Goal: Task Accomplishment & Management: Use online tool/utility

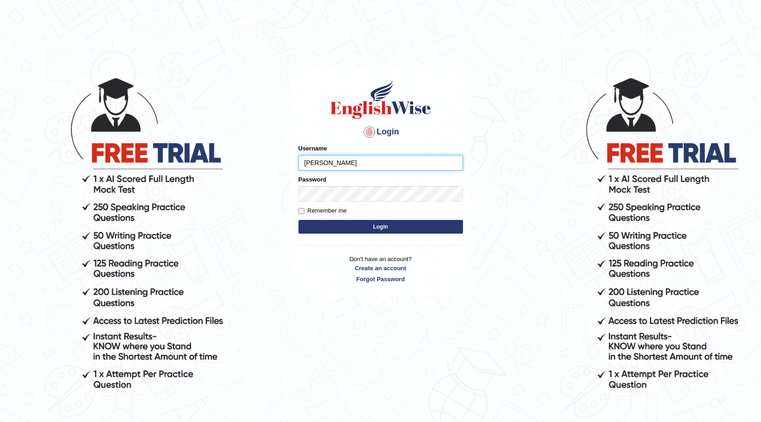
type input "devera"
click at [388, 223] on button "Login" at bounding box center [381, 227] width 165 height 14
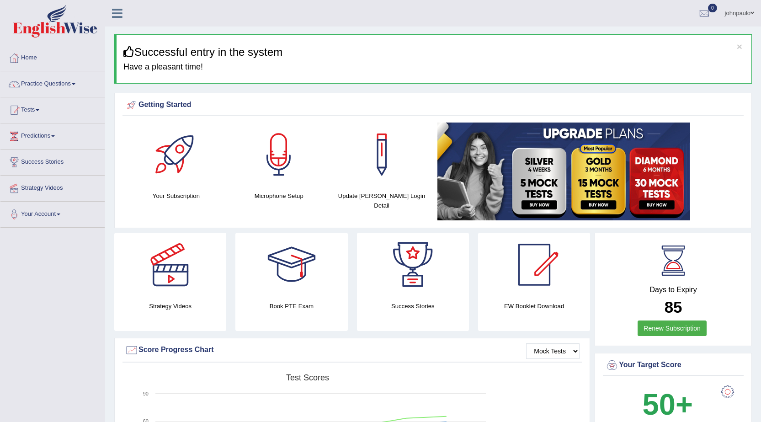
click at [39, 109] on span at bounding box center [38, 110] width 4 height 2
click at [53, 148] on link "Take Mock Test" at bounding box center [60, 147] width 86 height 16
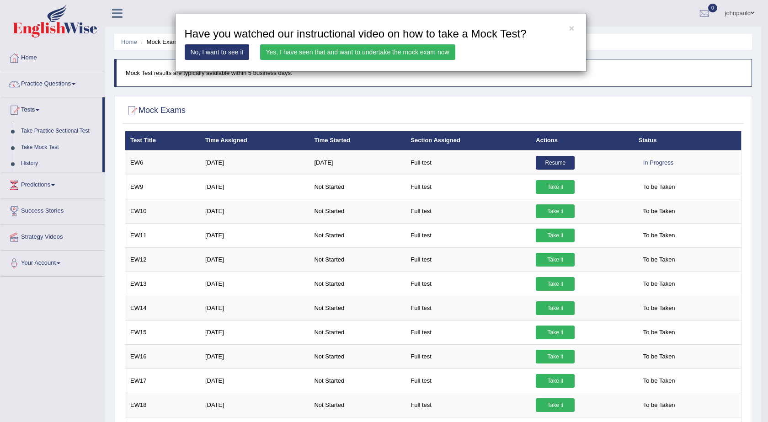
click at [358, 52] on link "Yes, I have seen that and want to undertake the mock exam now" at bounding box center [357, 52] width 195 height 16
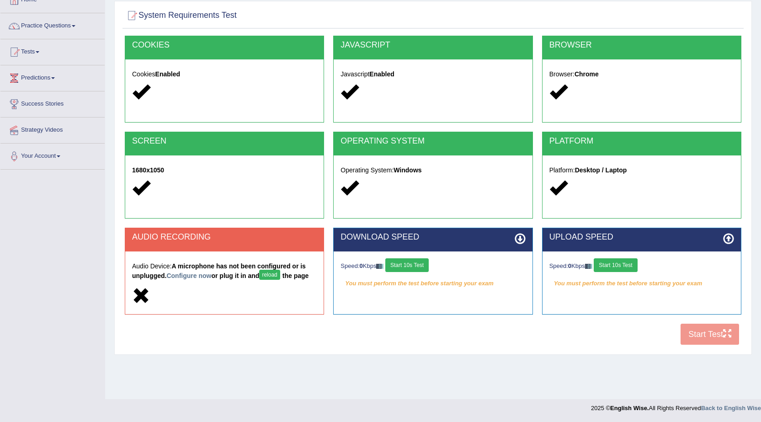
drag, startPoint x: 409, startPoint y: 265, endPoint x: 462, endPoint y: 276, distance: 54.7
click at [410, 265] on button "Start 10s Test" at bounding box center [407, 265] width 43 height 14
click at [614, 265] on button "Start 10s Test" at bounding box center [615, 265] width 43 height 14
click at [431, 262] on button "Start 10s Test" at bounding box center [420, 265] width 43 height 14
click at [623, 267] on button "Start 10s Test" at bounding box center [625, 265] width 43 height 14
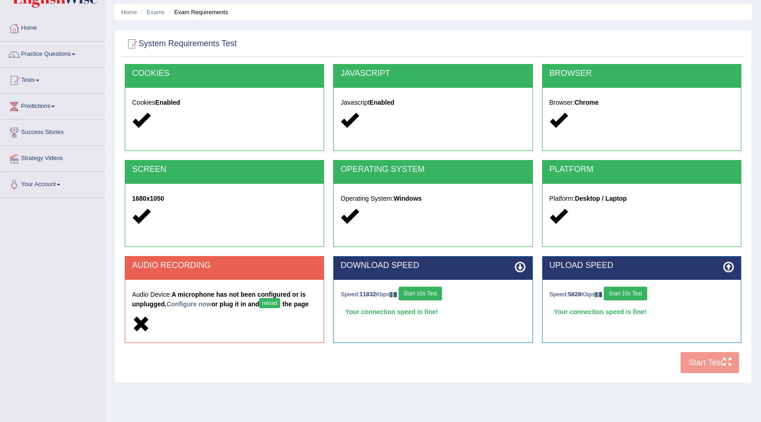
scroll to position [58, 0]
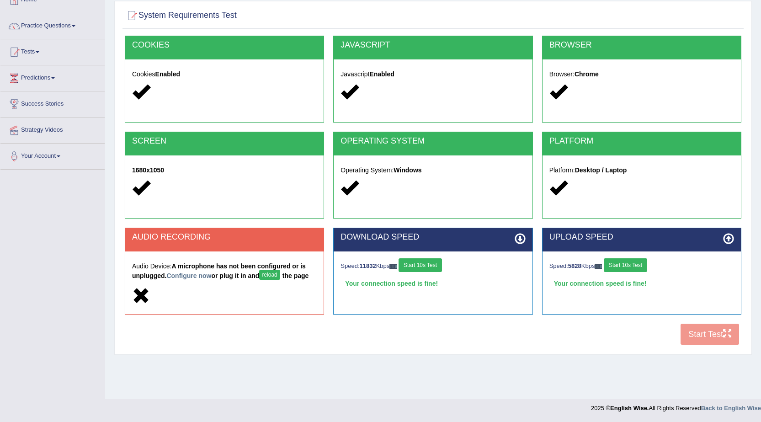
click at [422, 268] on button "Start 10s Test" at bounding box center [420, 265] width 43 height 14
click at [638, 262] on button "Start 10s Test" at bounding box center [625, 265] width 43 height 14
click at [722, 342] on div "COOKIES Cookies Enabled JAVASCRIPT Javascript Enabled BROWSER Browser: Chrome S…" at bounding box center [433, 193] width 621 height 314
click at [276, 273] on button "reload" at bounding box center [269, 275] width 21 height 10
click at [278, 274] on button "reload" at bounding box center [269, 275] width 21 height 10
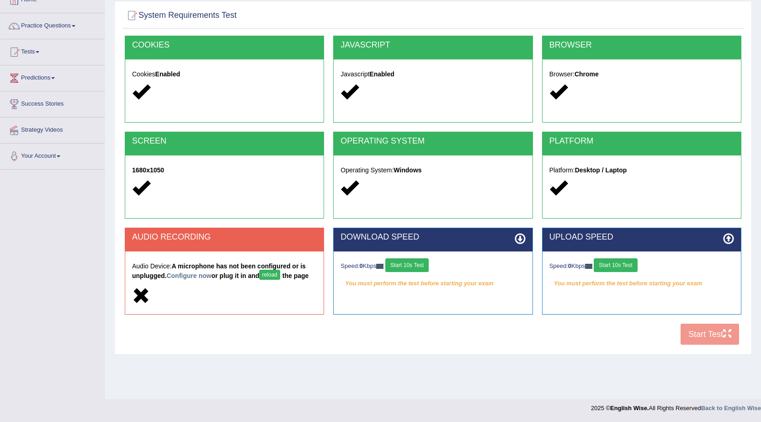
click at [276, 274] on button "reload" at bounding box center [269, 275] width 21 height 10
click at [419, 268] on button "Start 10s Test" at bounding box center [407, 265] width 43 height 14
click at [626, 267] on button "Start 10s Test" at bounding box center [615, 265] width 43 height 14
click at [704, 331] on div "COOKIES Cookies Enabled JAVASCRIPT Javascript Enabled BROWSER Browser: Chrome S…" at bounding box center [433, 193] width 621 height 314
click at [140, 292] on icon at bounding box center [141, 296] width 18 height 18
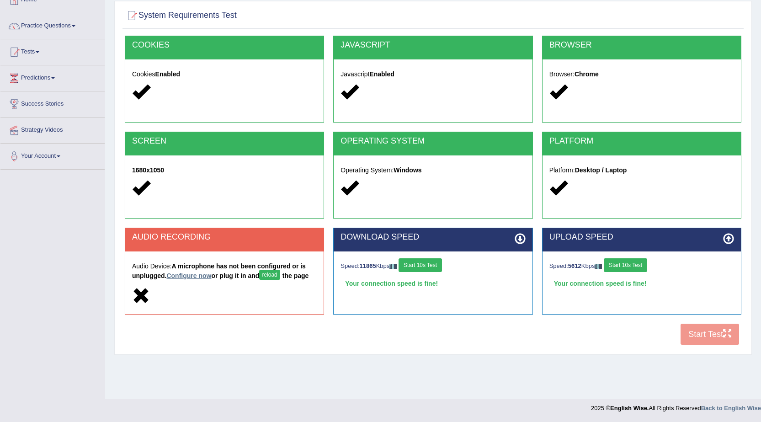
click at [189, 274] on link "Configure now" at bounding box center [188, 275] width 45 height 7
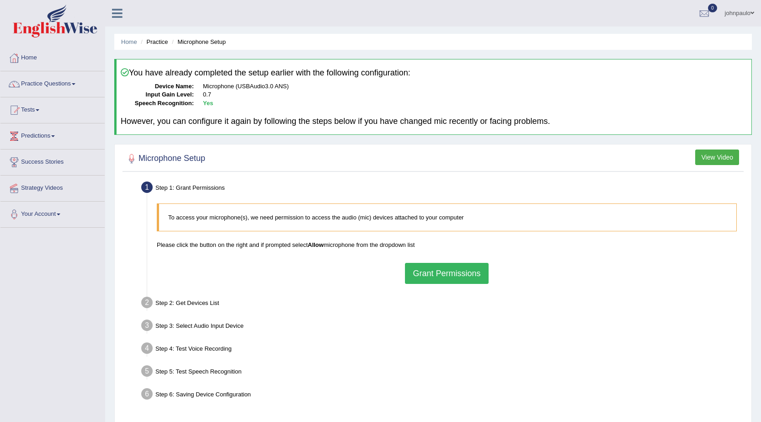
click at [417, 275] on button "Grant Permissions" at bounding box center [446, 273] width 83 height 21
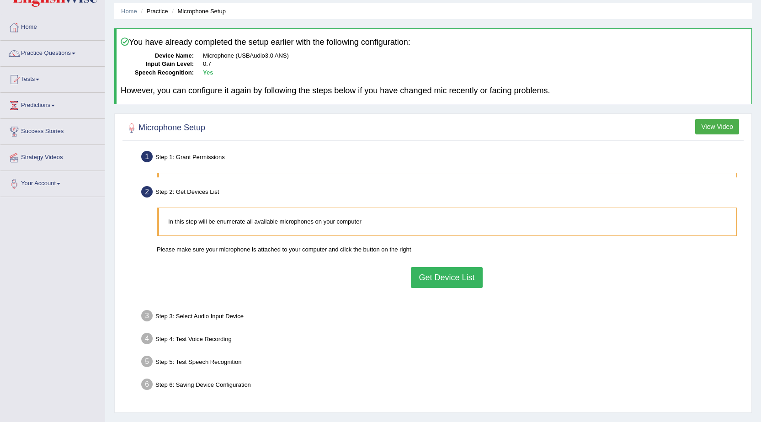
scroll to position [46, 0]
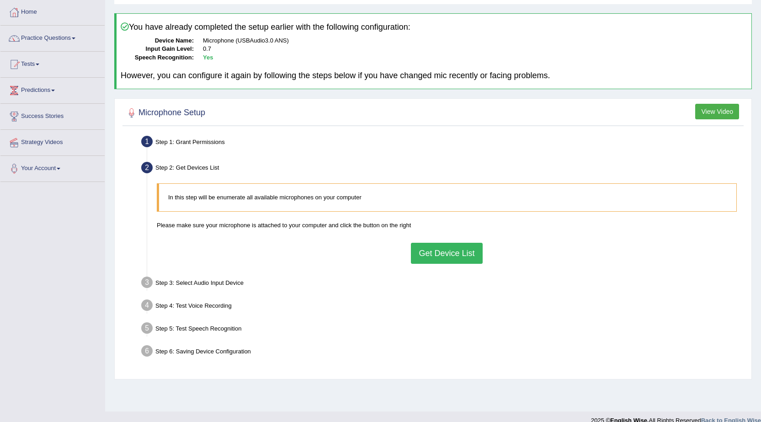
click at [447, 257] on button "Get Device List" at bounding box center [446, 253] width 71 height 21
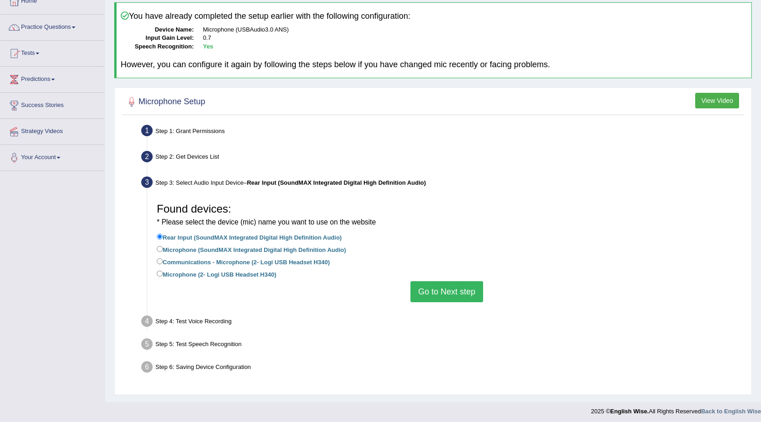
scroll to position [60, 0]
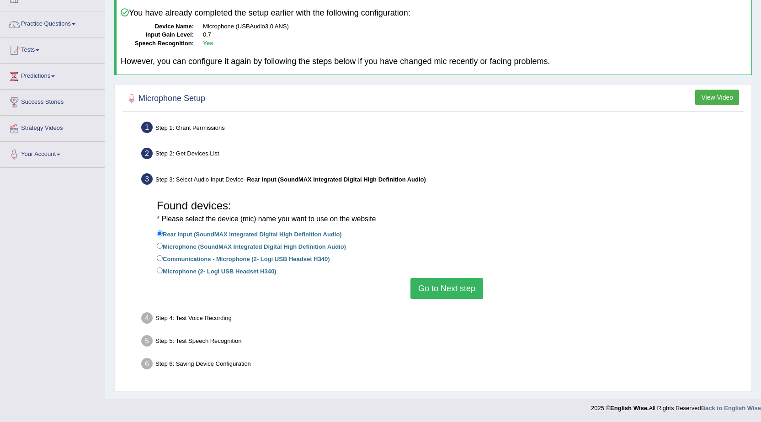
click at [455, 288] on button "Go to Next step" at bounding box center [447, 288] width 73 height 21
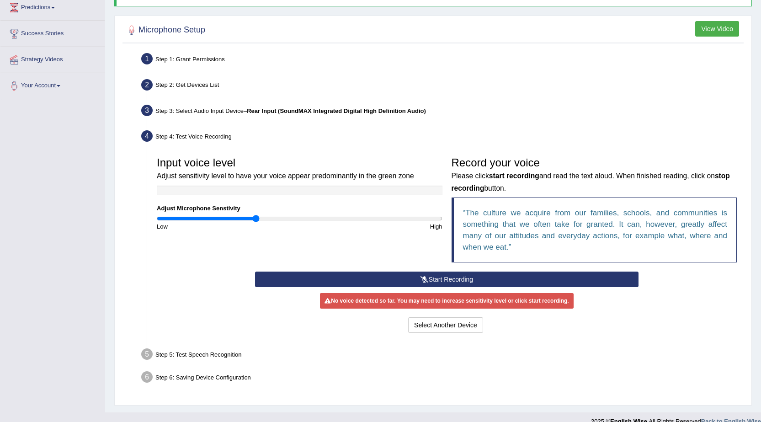
scroll to position [142, 0]
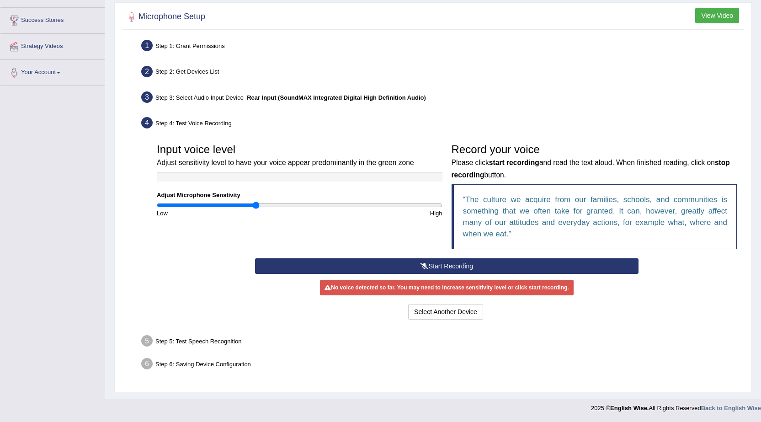
click at [439, 266] on button "Start Recording" at bounding box center [447, 266] width 384 height 16
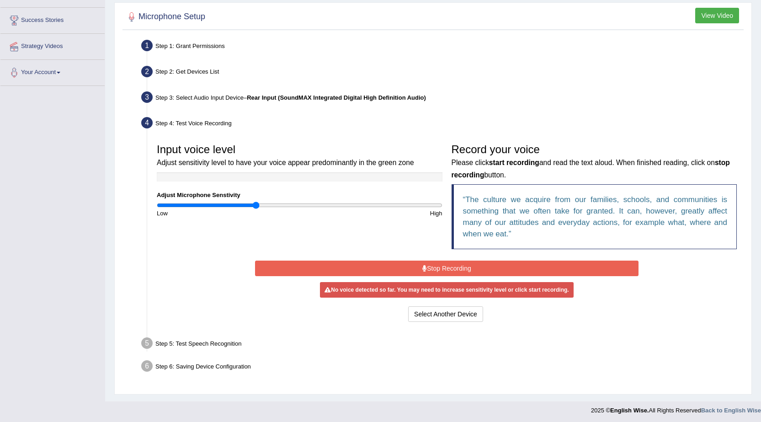
click at [463, 288] on div "No voice detected so far. You may need to increase sensitivity level or click s…" at bounding box center [446, 290] width 253 height 16
click at [471, 293] on div "No voice detected so far. You may need to increase sensitivity level or click s…" at bounding box center [446, 290] width 253 height 16
click at [462, 268] on button "Stop Recording" at bounding box center [447, 269] width 384 height 16
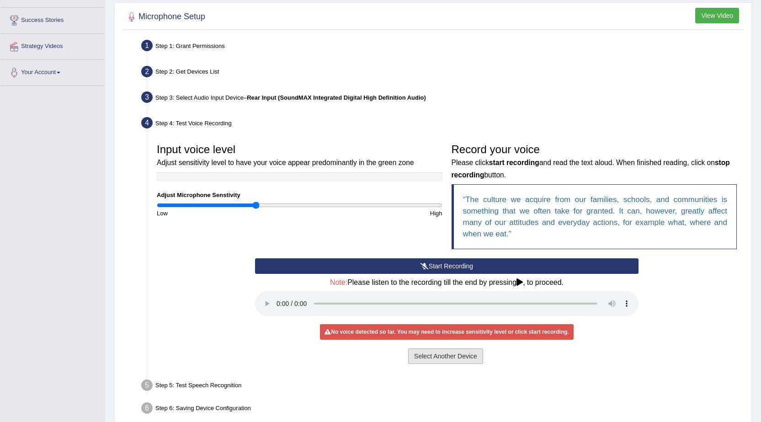
click at [443, 357] on button "Select Another Device" at bounding box center [445, 356] width 75 height 16
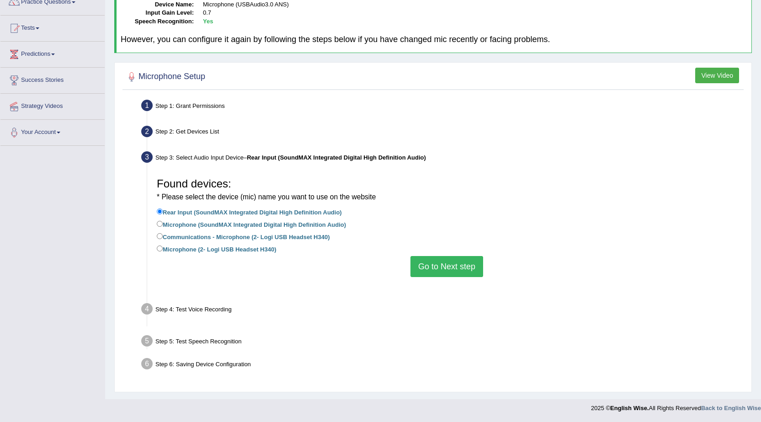
scroll to position [60, 0]
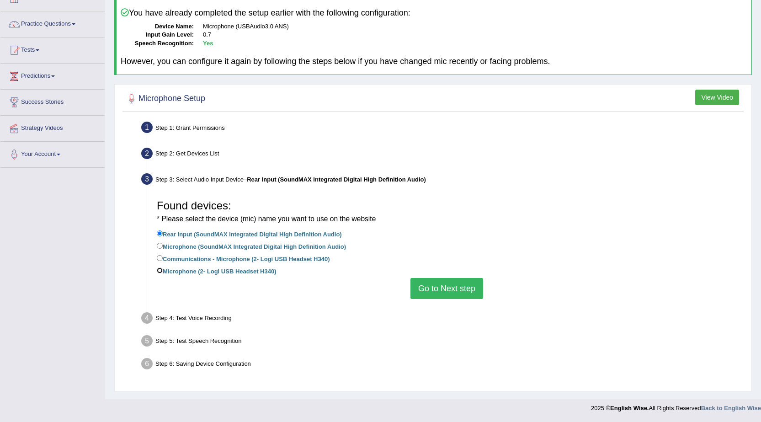
click at [157, 269] on input "Microphone (2- Logi USB Headset H340)" at bounding box center [160, 271] width 6 height 6
radio input "true"
click at [444, 289] on button "Go to Next step" at bounding box center [447, 288] width 73 height 21
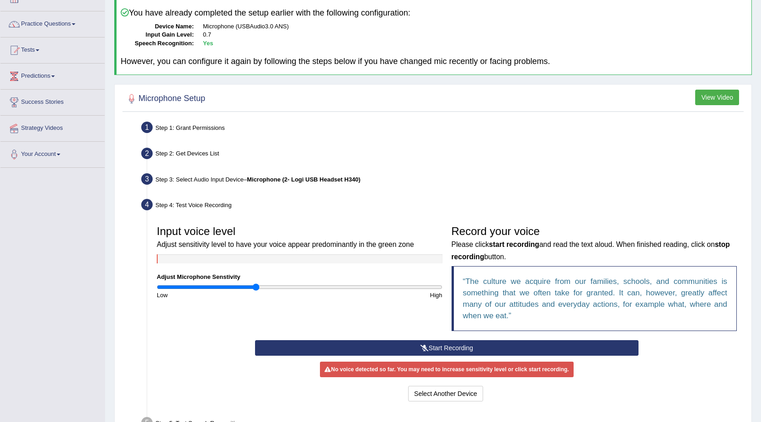
click at [450, 345] on button "Start Recording" at bounding box center [447, 348] width 384 height 16
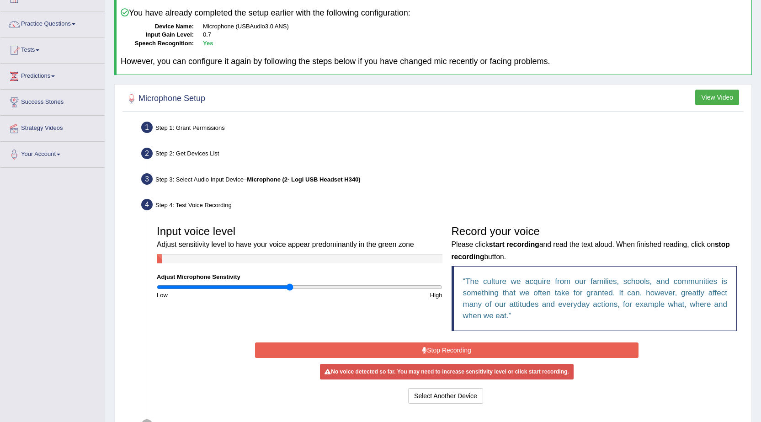
click at [290, 288] on input "range" at bounding box center [300, 287] width 286 height 7
click at [300, 288] on input "range" at bounding box center [300, 287] width 286 height 7
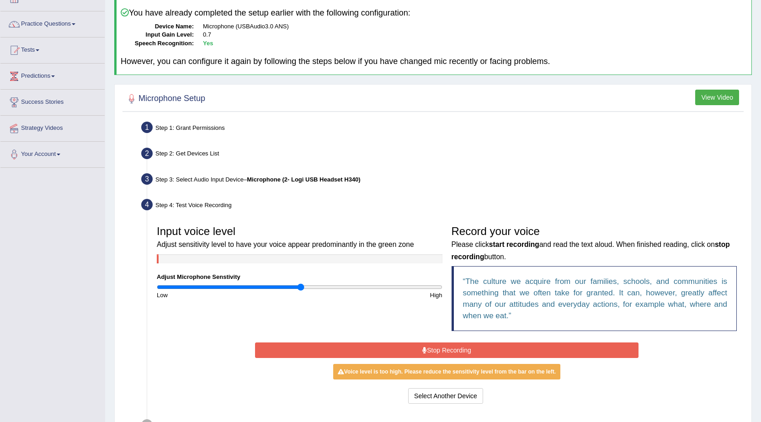
click at [460, 350] on button "Stop Recording" at bounding box center [447, 351] width 384 height 16
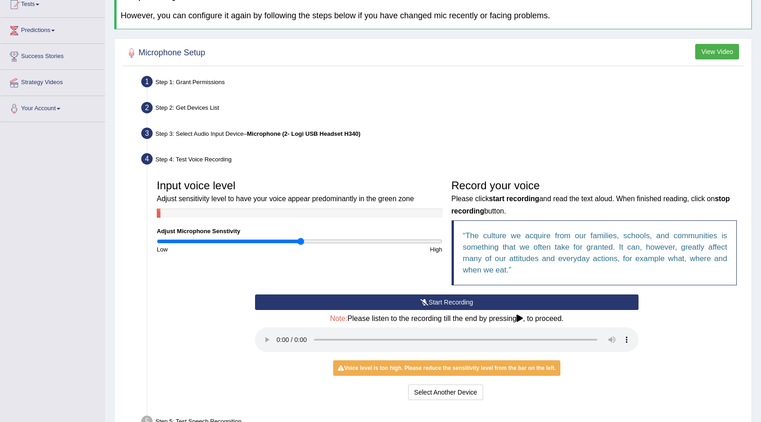
scroll to position [151, 0]
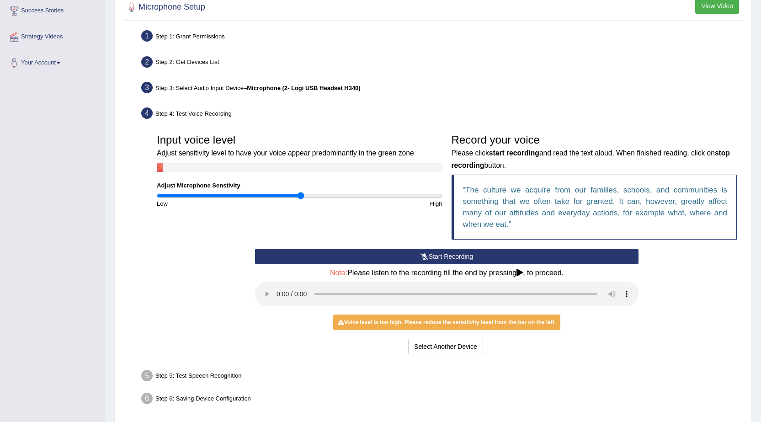
click at [454, 326] on div "Voice level is too high. Please reduce the sensitivity level from the bar on th…" at bounding box center [446, 323] width 227 height 16
click at [441, 258] on button "Start Recording" at bounding box center [447, 257] width 384 height 16
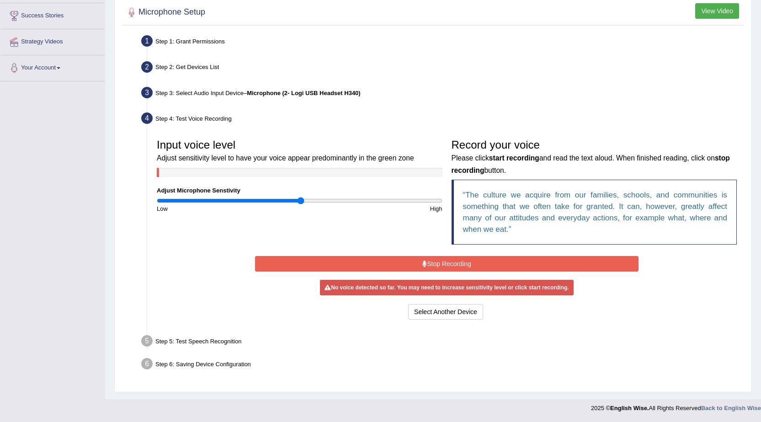
scroll to position [144, 0]
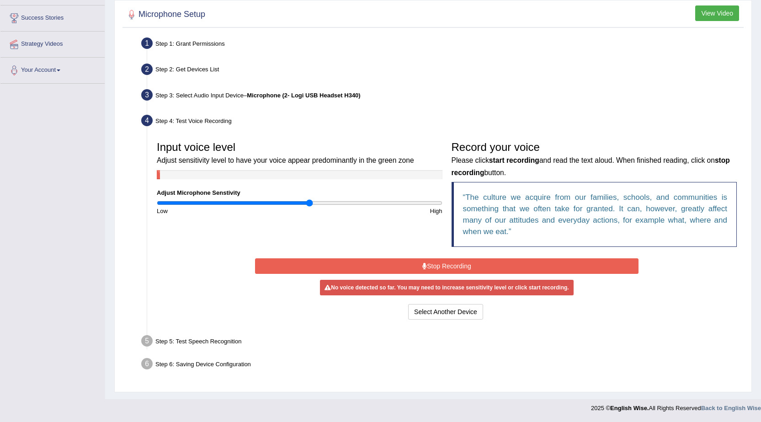
type input "1.08"
click at [311, 204] on input "range" at bounding box center [300, 202] width 286 height 7
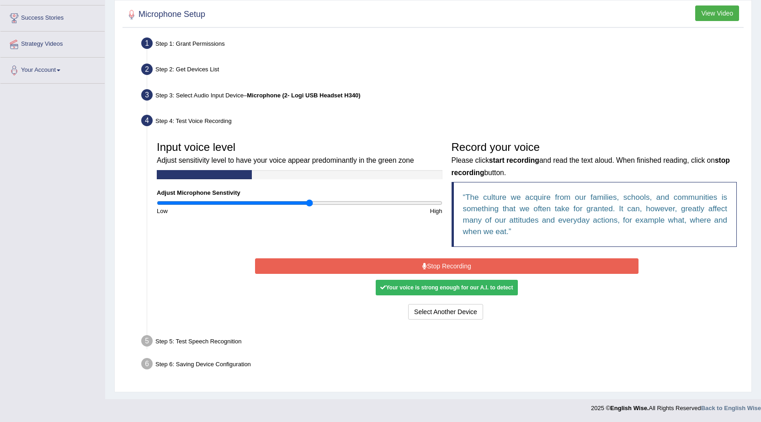
click at [393, 265] on button "Stop Recording" at bounding box center [447, 266] width 384 height 16
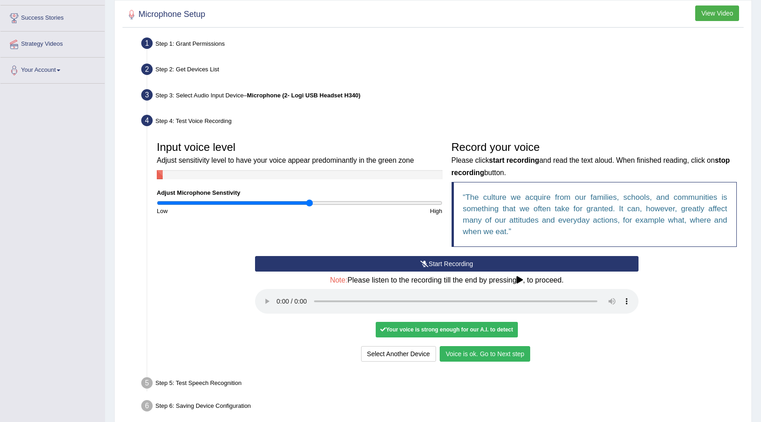
click at [478, 349] on button "Voice is ok. Go to Next step" at bounding box center [485, 354] width 91 height 16
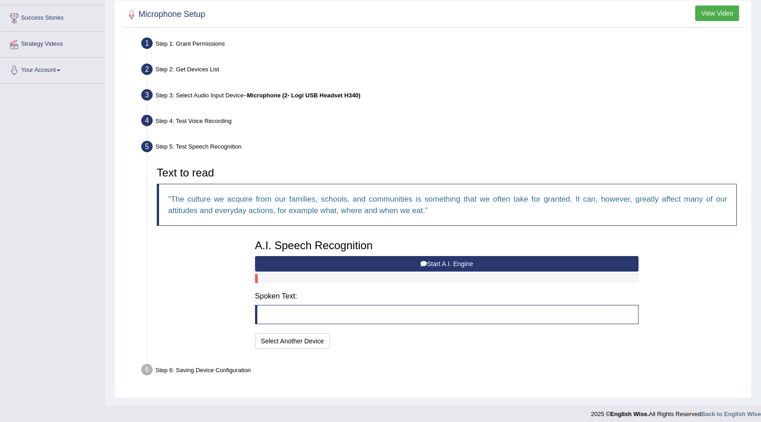
click at [442, 262] on button "Start A.I. Engine" at bounding box center [447, 264] width 384 height 16
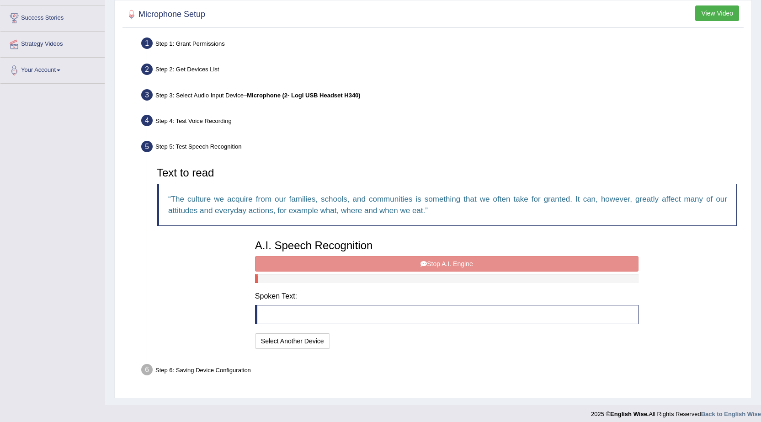
click at [442, 262] on div "A.I. Speech Recognition Start A.I. Engine Stop A.I. Engine Note: Please listen …" at bounding box center [447, 293] width 393 height 116
click at [452, 262] on div "A.I. Speech Recognition Start A.I. Engine Stop A.I. Engine Note: Please listen …" at bounding box center [447, 293] width 393 height 116
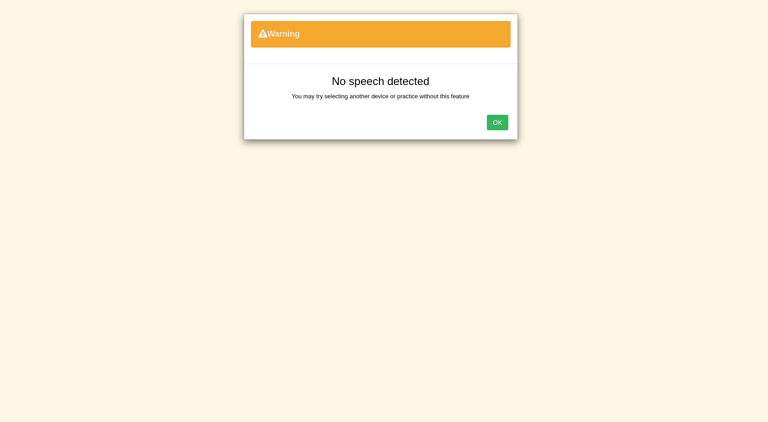
click at [500, 122] on button "OK" at bounding box center [497, 123] width 21 height 16
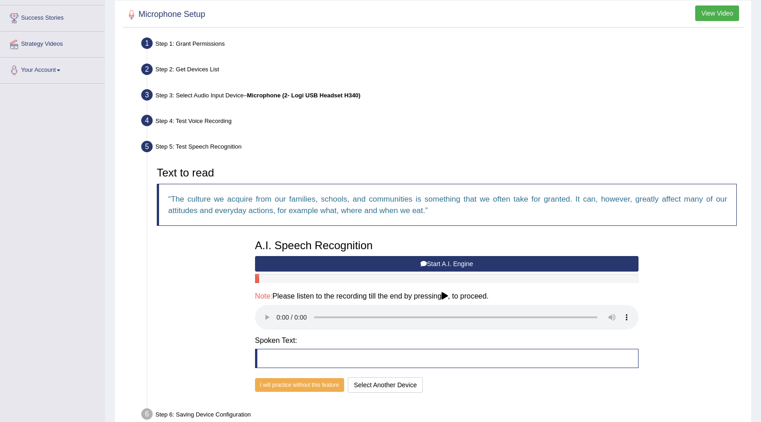
scroll to position [190, 0]
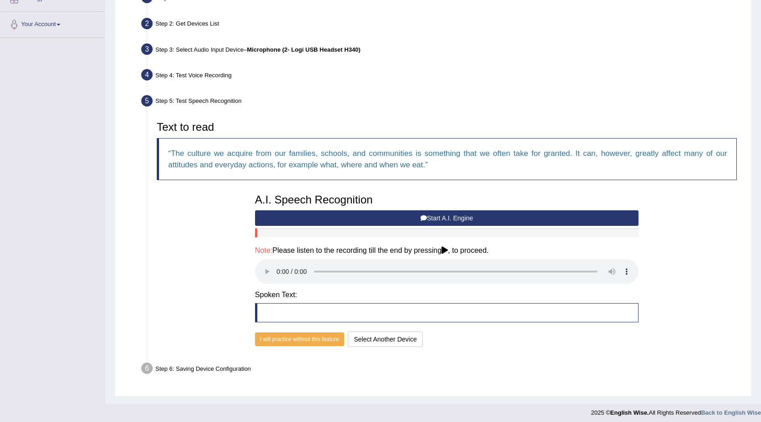
click at [451, 214] on button "Start A.I. Engine" at bounding box center [447, 218] width 384 height 16
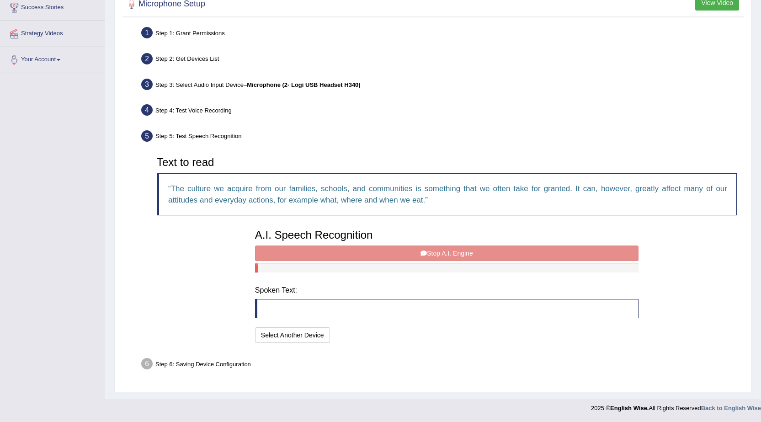
scroll to position [150, 0]
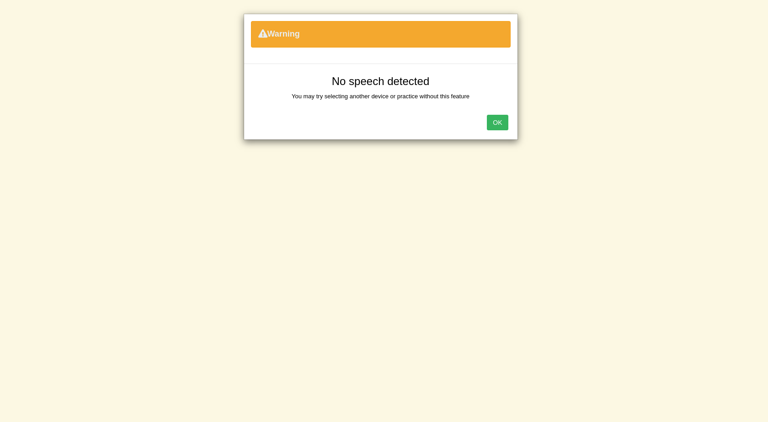
click at [495, 121] on button "OK" at bounding box center [497, 123] width 21 height 16
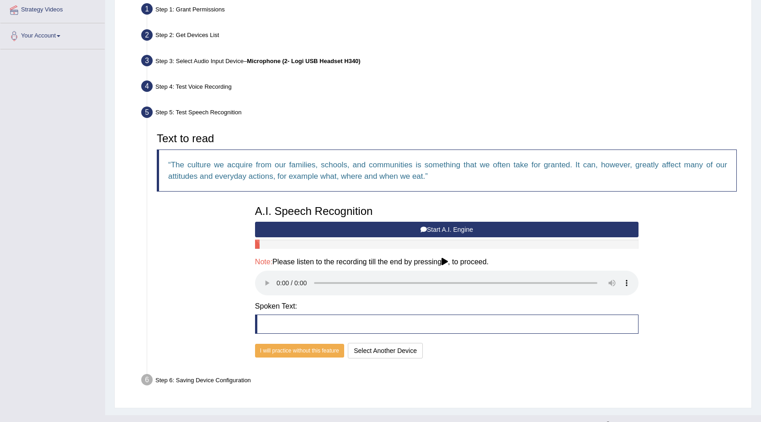
scroll to position [194, 0]
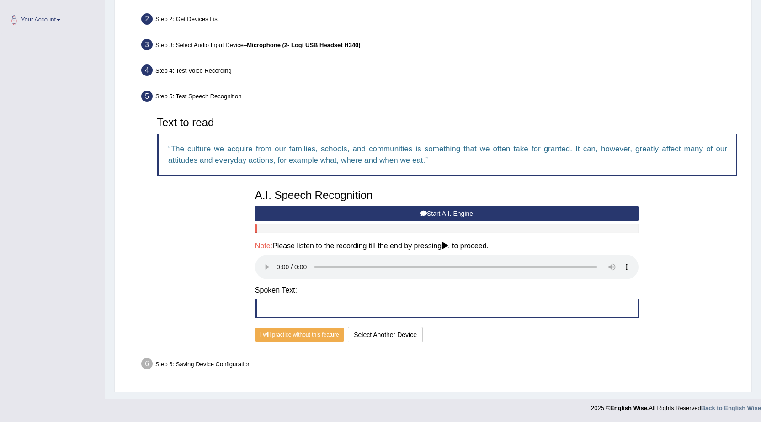
click at [445, 211] on button "Start A.I. Engine" at bounding box center [447, 214] width 384 height 16
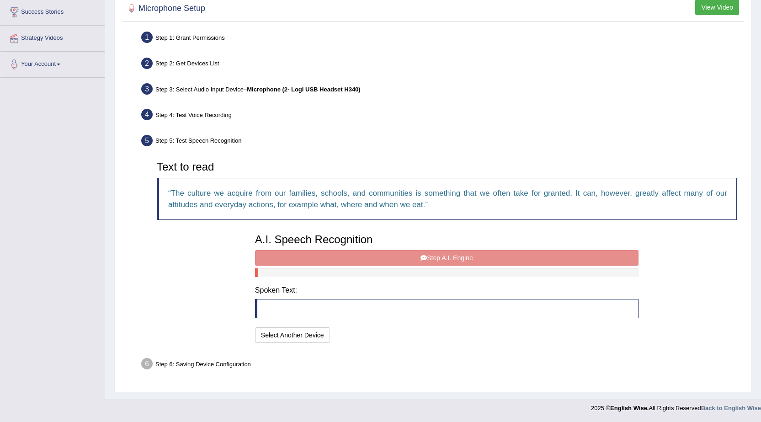
scroll to position [150, 0]
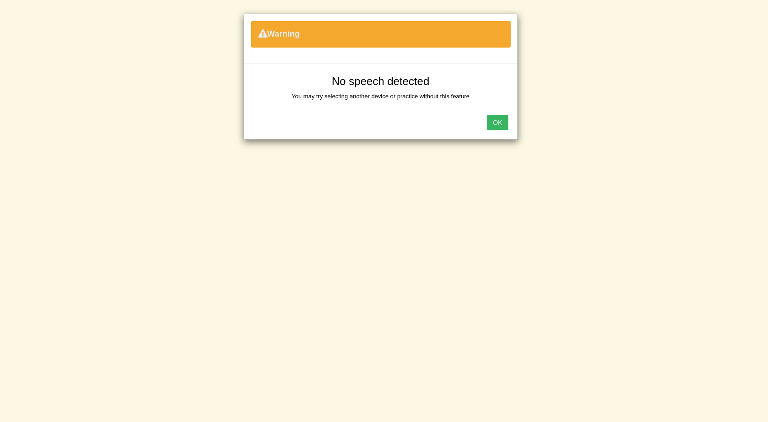
click at [491, 123] on button "OK" at bounding box center [497, 123] width 21 height 16
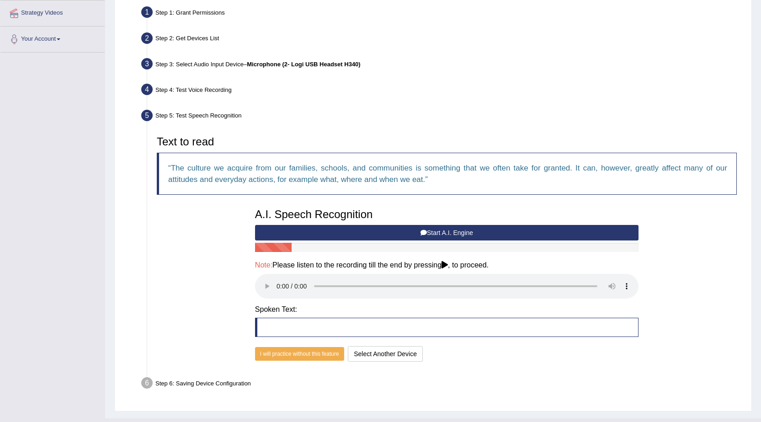
scroll to position [194, 0]
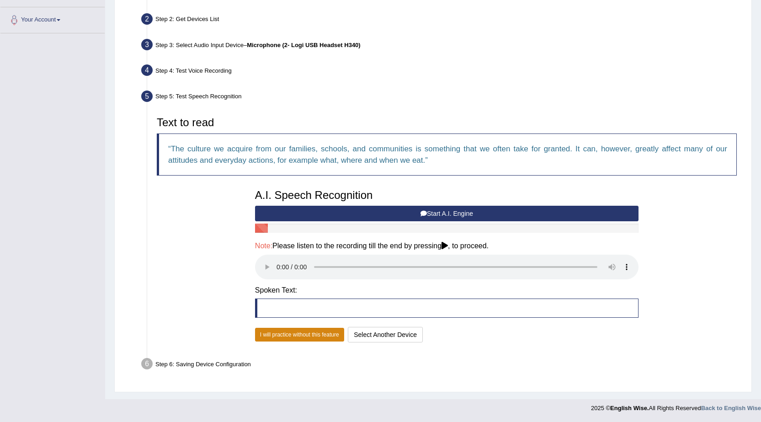
click at [296, 333] on button "I will practice without this feature" at bounding box center [299, 335] width 89 height 14
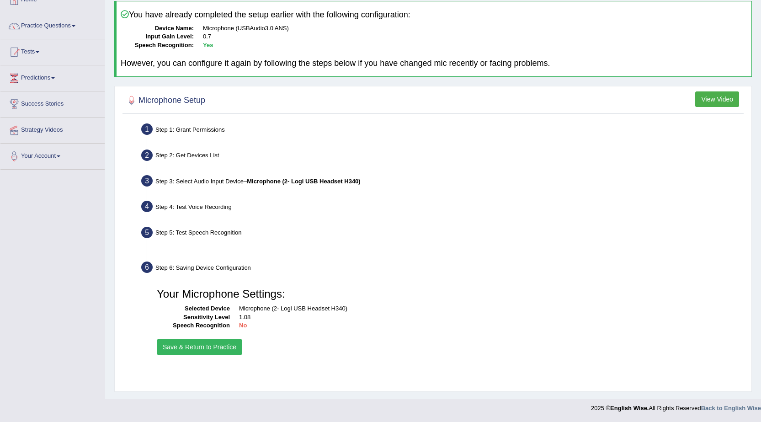
scroll to position [58, 0]
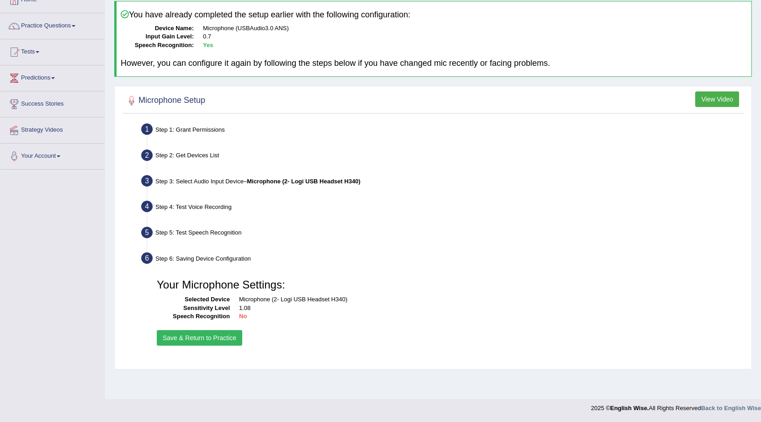
click at [282, 182] on b "Microphone (2- Logi USB Headset H340)" at bounding box center [303, 181] width 113 height 7
click at [241, 317] on b "No" at bounding box center [243, 316] width 8 height 7
click at [204, 333] on button "Save & Return to Practice" at bounding box center [200, 338] width 86 height 16
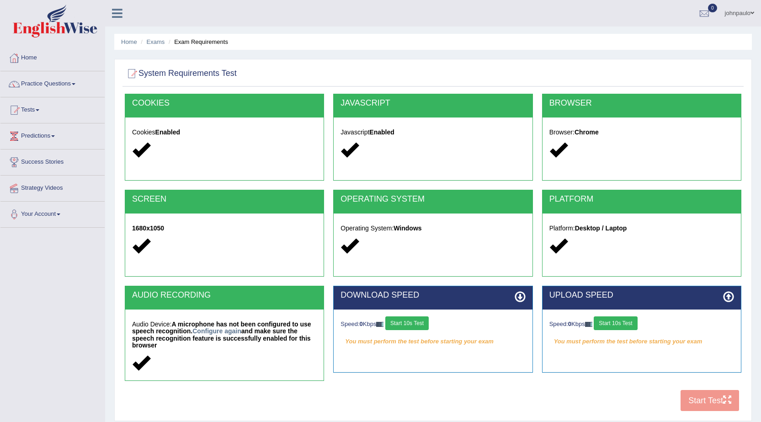
click at [413, 320] on button "Start 10s Test" at bounding box center [407, 323] width 43 height 14
click at [626, 323] on button "Start 10s Test" at bounding box center [615, 323] width 43 height 14
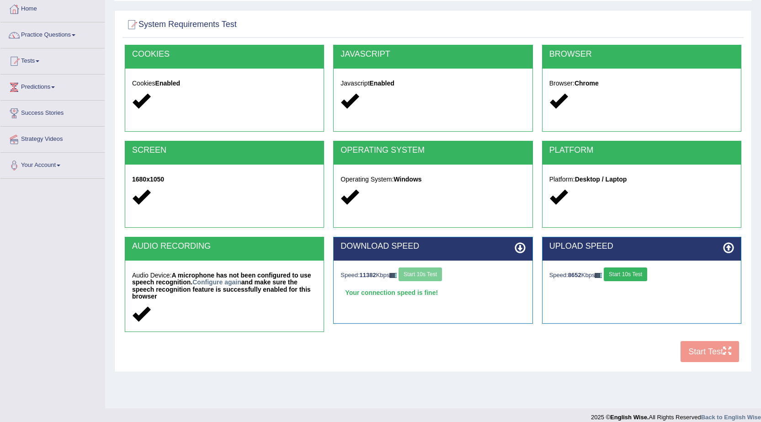
scroll to position [58, 0]
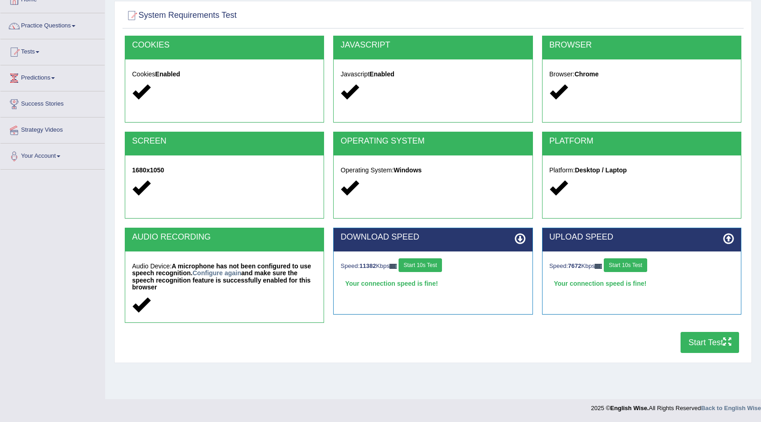
click at [696, 339] on button "Start Test" at bounding box center [710, 342] width 59 height 21
